Goal: Task Accomplishment & Management: Use online tool/utility

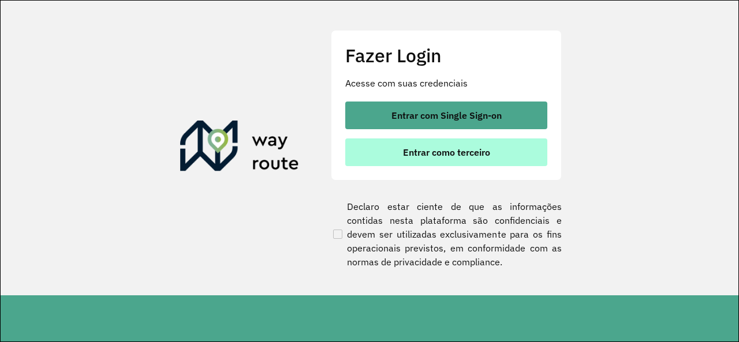
click at [376, 164] on button "Entrar como terceiro" at bounding box center [446, 153] width 202 height 28
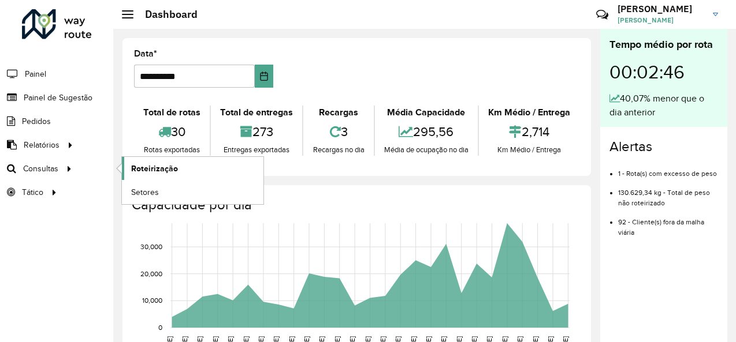
click at [135, 175] on link "Roteirização" at bounding box center [192, 168] width 141 height 23
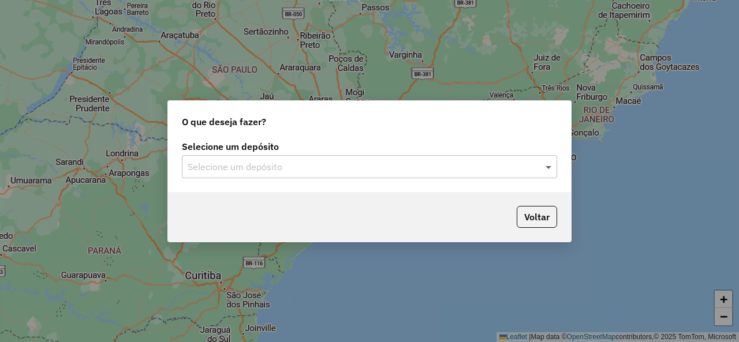
click at [550, 163] on span at bounding box center [550, 167] width 14 height 14
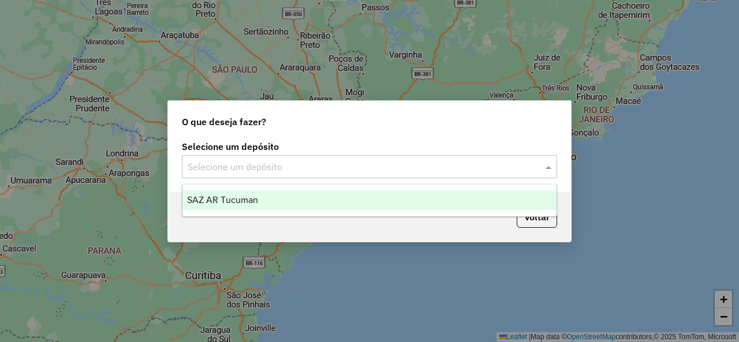
click at [253, 196] on span "SAZ AR Tucuman" at bounding box center [222, 200] width 71 height 10
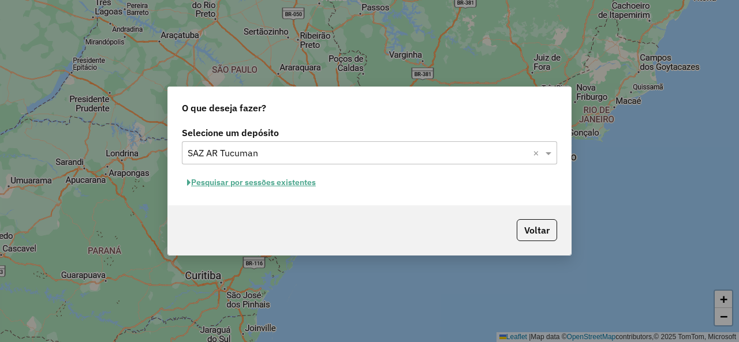
click at [286, 185] on button "Pesquisar por sessões existentes" at bounding box center [251, 183] width 139 height 18
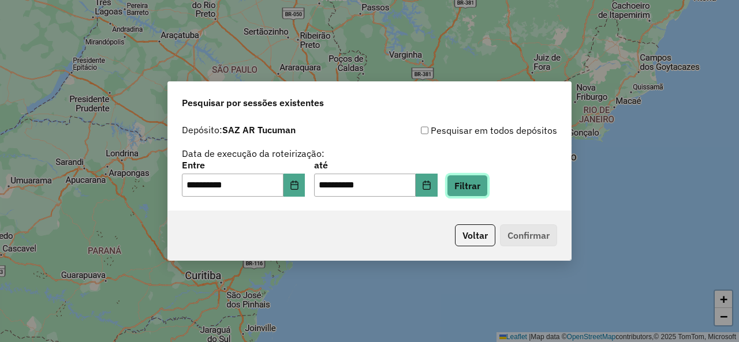
click at [475, 188] on button "Filtrar" at bounding box center [467, 186] width 41 height 22
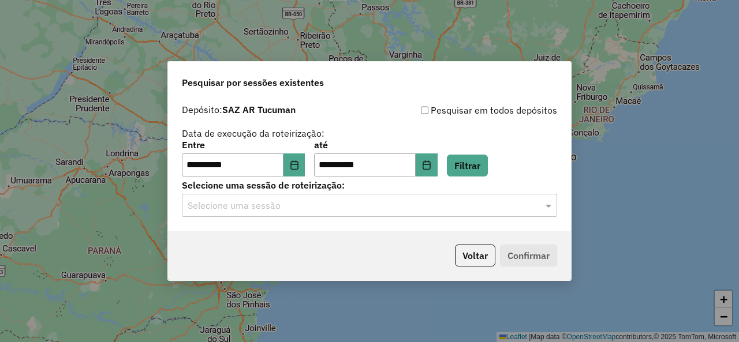
click at [464, 207] on input "text" at bounding box center [358, 206] width 341 height 14
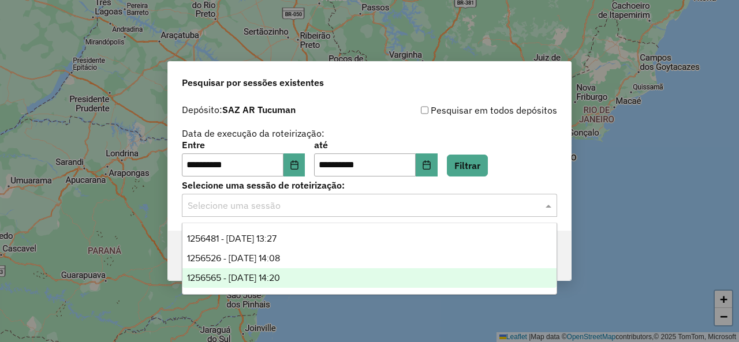
click at [280, 276] on span "1256565 - 01/09/2025 14:20" at bounding box center [233, 278] width 93 height 10
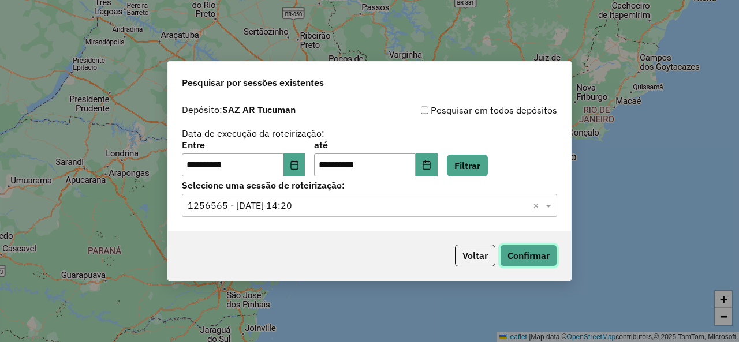
click at [543, 249] on button "Confirmar" at bounding box center [528, 256] width 57 height 22
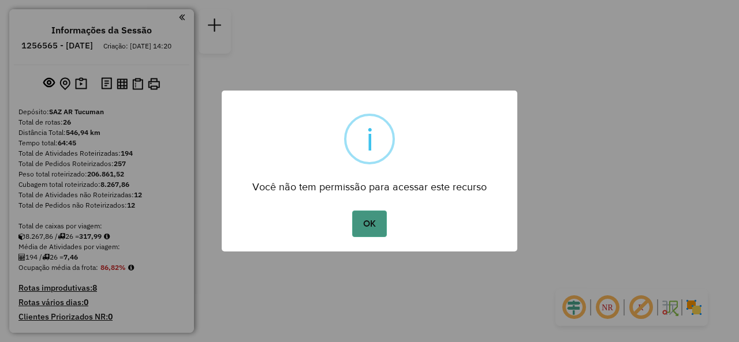
click at [377, 226] on button "OK" at bounding box center [369, 224] width 34 height 27
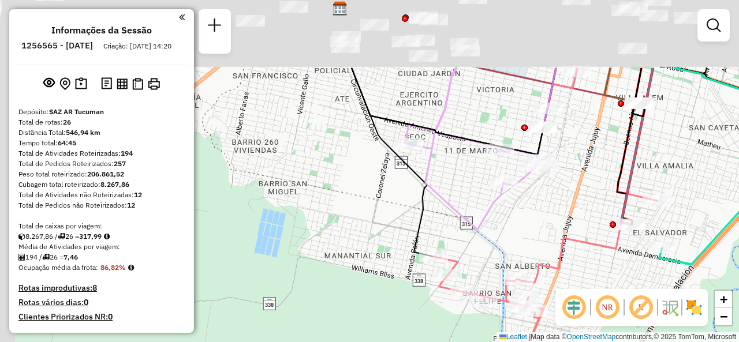
drag, startPoint x: 381, startPoint y: 94, endPoint x: 430, endPoint y: 199, distance: 116.3
click at [434, 203] on icon at bounding box center [475, 149] width 140 height 162
